Goal: Book appointment/travel/reservation

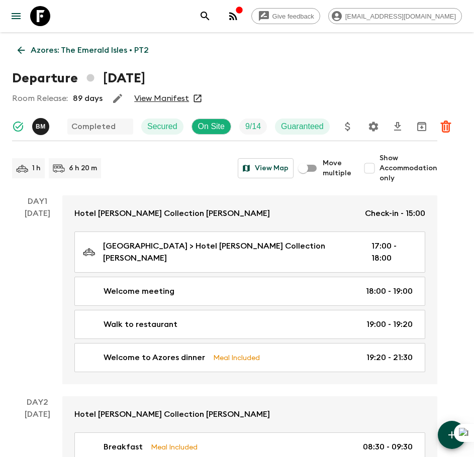
click at [48, 21] on icon at bounding box center [40, 16] width 20 height 20
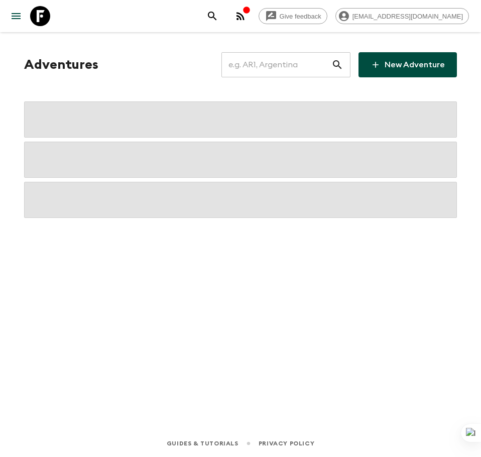
click at [305, 68] on input "text" at bounding box center [277, 65] width 110 height 28
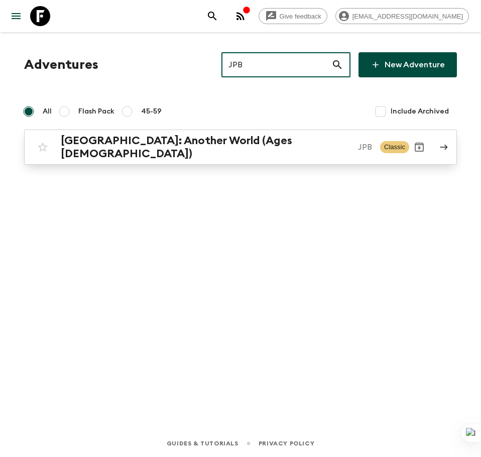
type input "JPB"
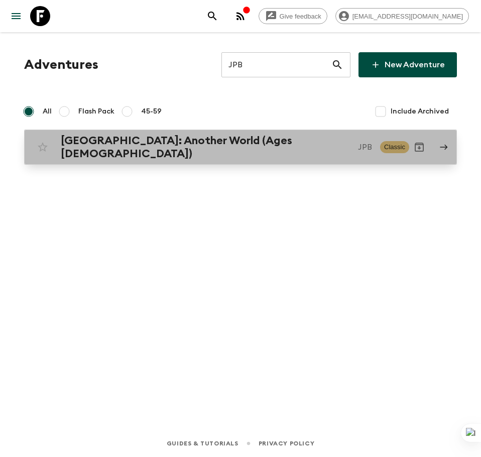
click at [299, 134] on div "[GEOGRAPHIC_DATA]: Another World (Ages [DEMOGRAPHIC_DATA]) JPB Classic" at bounding box center [221, 147] width 377 height 26
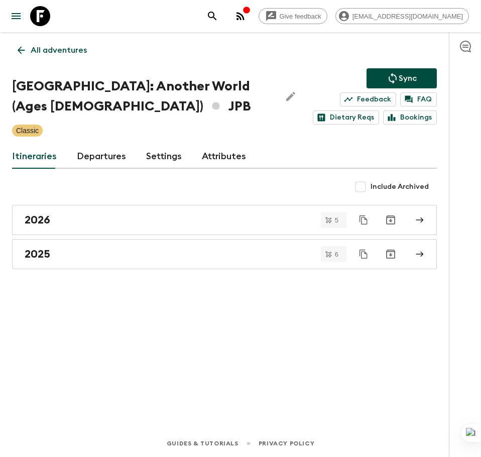
click at [96, 155] on link "Departures" at bounding box center [101, 157] width 49 height 24
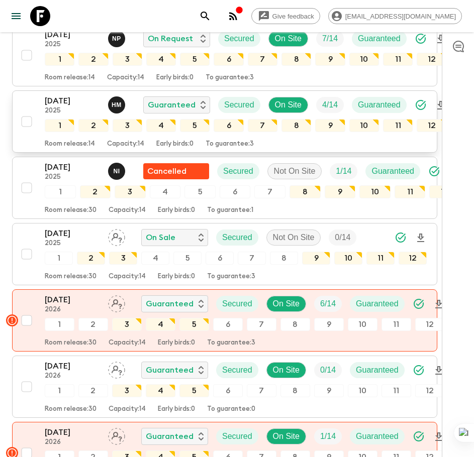
scroll to position [114, 0]
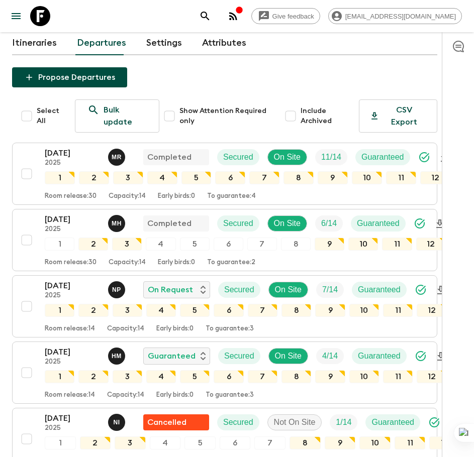
click at [117, 12] on div "Give feedback [EMAIL_ADDRESS][DOMAIN_NAME]" at bounding box center [237, 16] width 474 height 32
click at [46, 17] on icon at bounding box center [40, 16] width 20 height 20
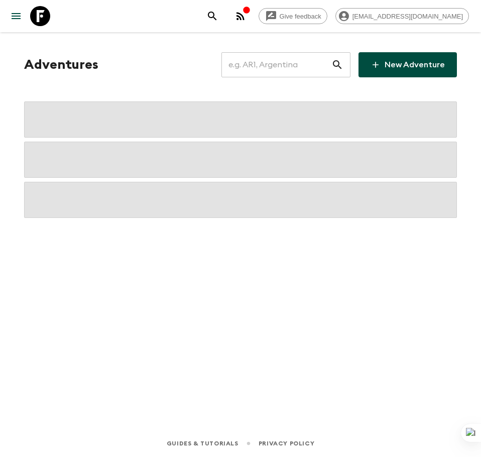
click at [295, 72] on input "text" at bounding box center [277, 65] width 110 height 28
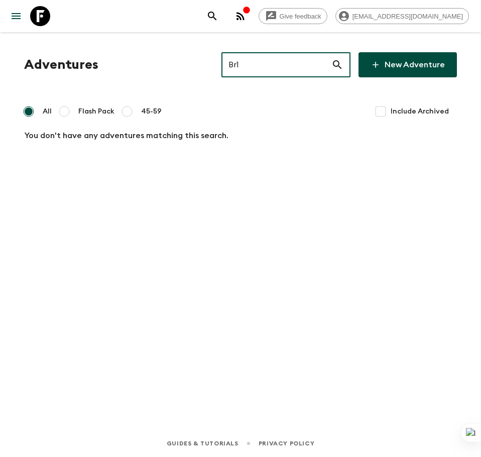
click at [285, 75] on input "Br1" at bounding box center [277, 65] width 110 height 28
click at [285, 69] on input "Br1" at bounding box center [277, 65] width 110 height 28
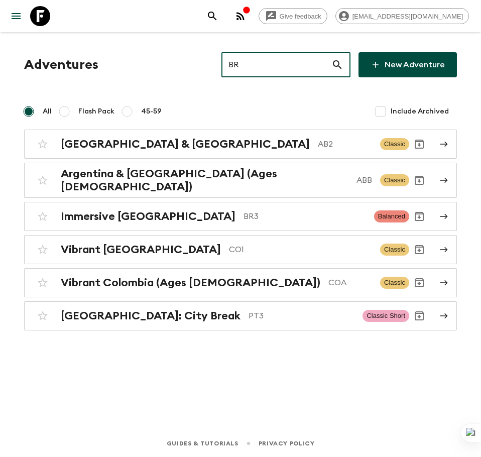
type input "BR"
click at [382, 110] on input "Include Archived" at bounding box center [381, 111] width 20 height 20
checkbox input "true"
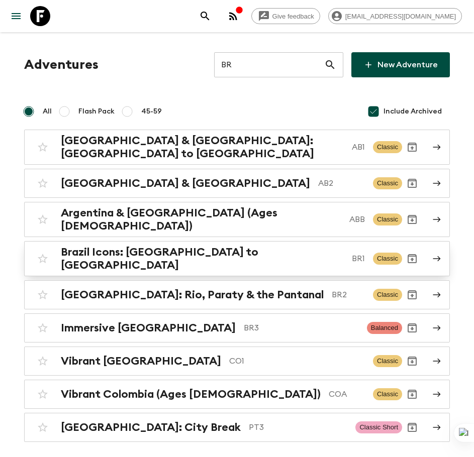
click at [277, 252] on div "Brazil Icons: [GEOGRAPHIC_DATA] to Rio BR1 Classic" at bounding box center [217, 259] width 369 height 26
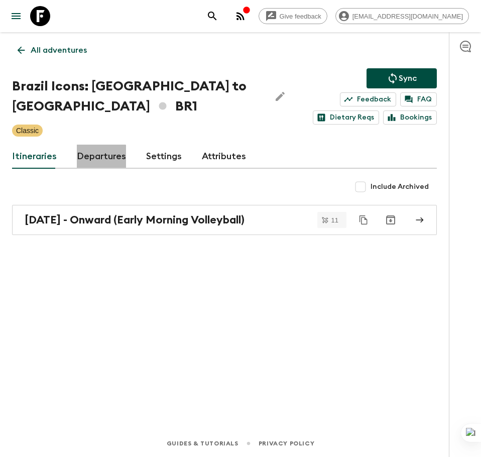
click at [96, 163] on link "Departures" at bounding box center [101, 157] width 49 height 24
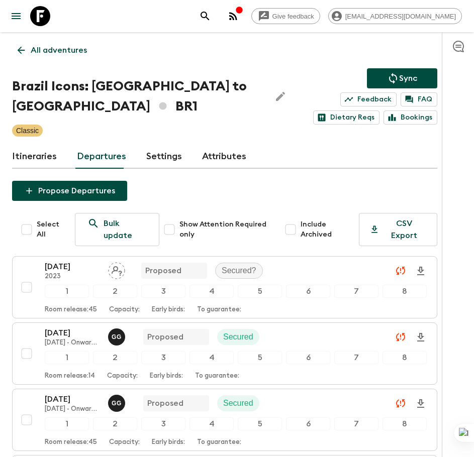
click at [286, 226] on input "Include Archived" at bounding box center [290, 229] width 20 height 20
checkbox input "true"
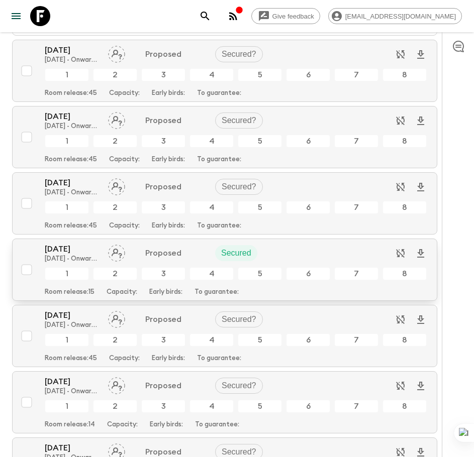
scroll to position [352, 0]
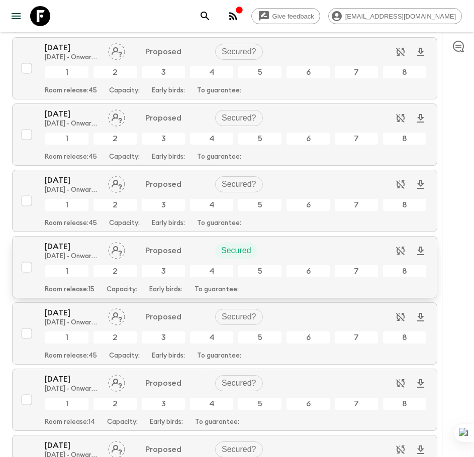
click at [297, 251] on div "[DATE] [DATE] - Onward (Early Morning Volleyball) Proposed Secured" at bounding box center [236, 251] width 382 height 20
